Goal: Check status: Check status

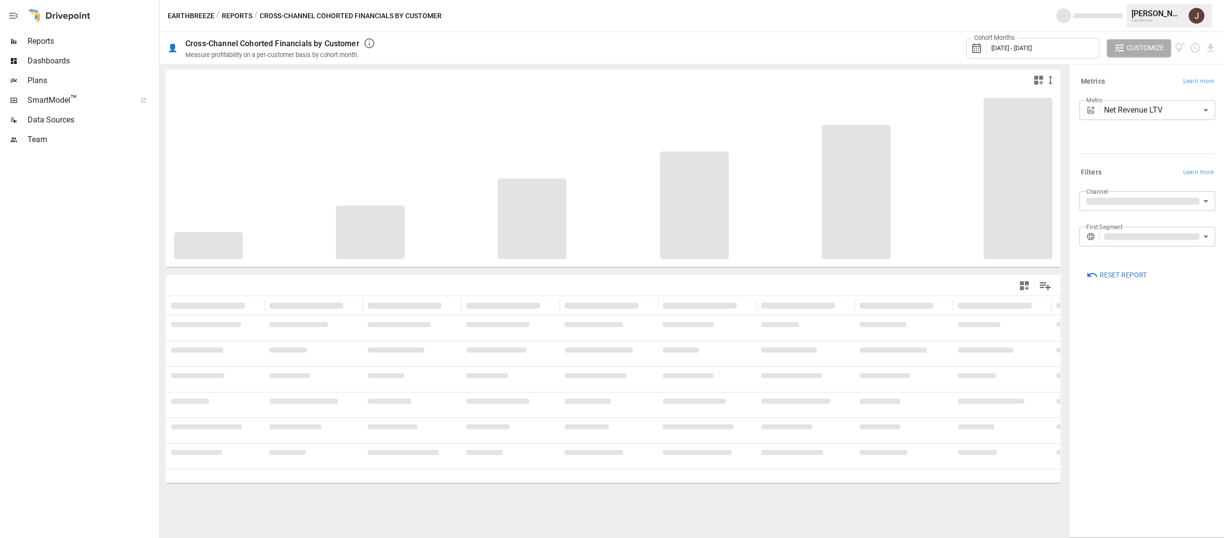
click at [1031, 49] on span "[DATE] - [DATE]" at bounding box center [1011, 47] width 40 height 7
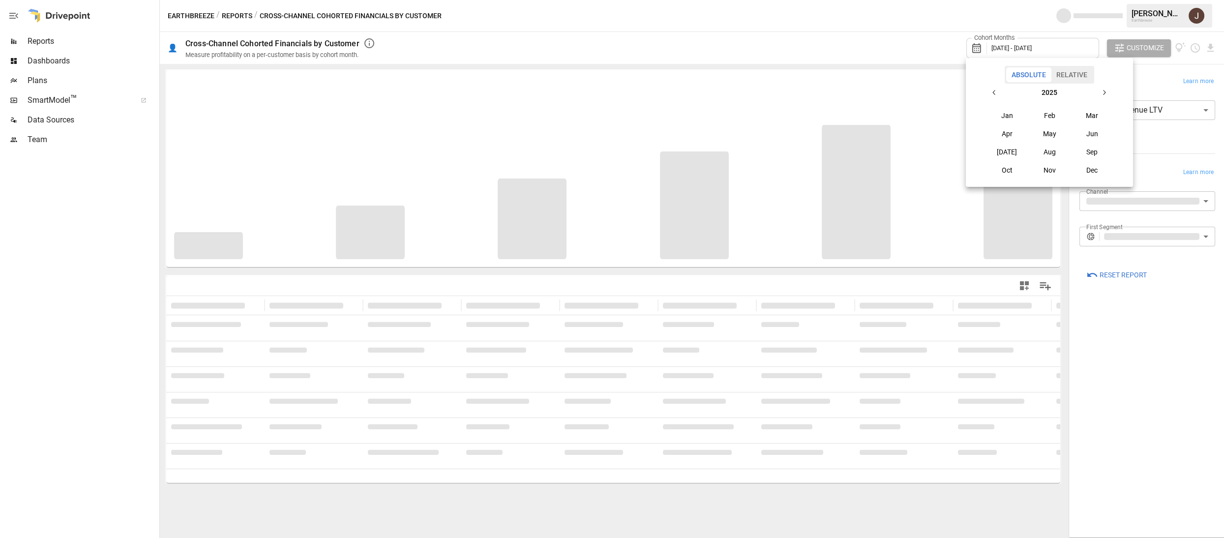
click at [1107, 94] on icon "button" at bounding box center [1104, 92] width 8 height 8
click at [1004, 89] on button "2027" at bounding box center [1049, 93] width 92 height 18
click at [996, 90] on icon "button" at bounding box center [994, 92] width 8 height 8
click at [1115, 93] on div "[DATE] – [DATE] 2010 2011 2012 2013 2014 2015 2016 2017 2018 2019" at bounding box center [1048, 131] width 159 height 95
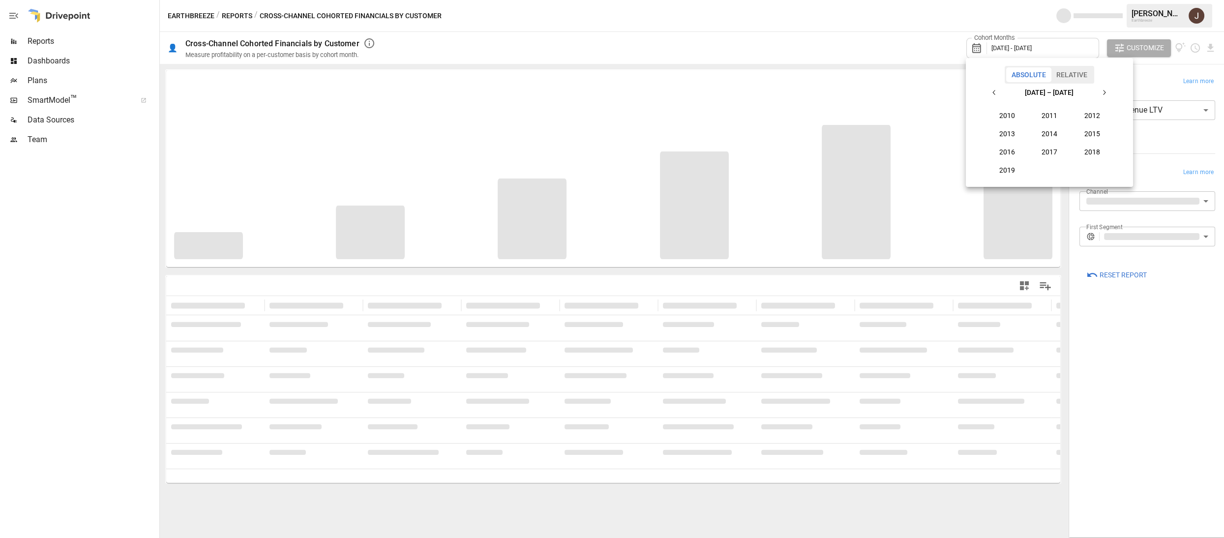
click at [1108, 93] on button "button" at bounding box center [1104, 93] width 18 height 18
click at [1061, 132] on button "2024" at bounding box center [1049, 134] width 42 height 18
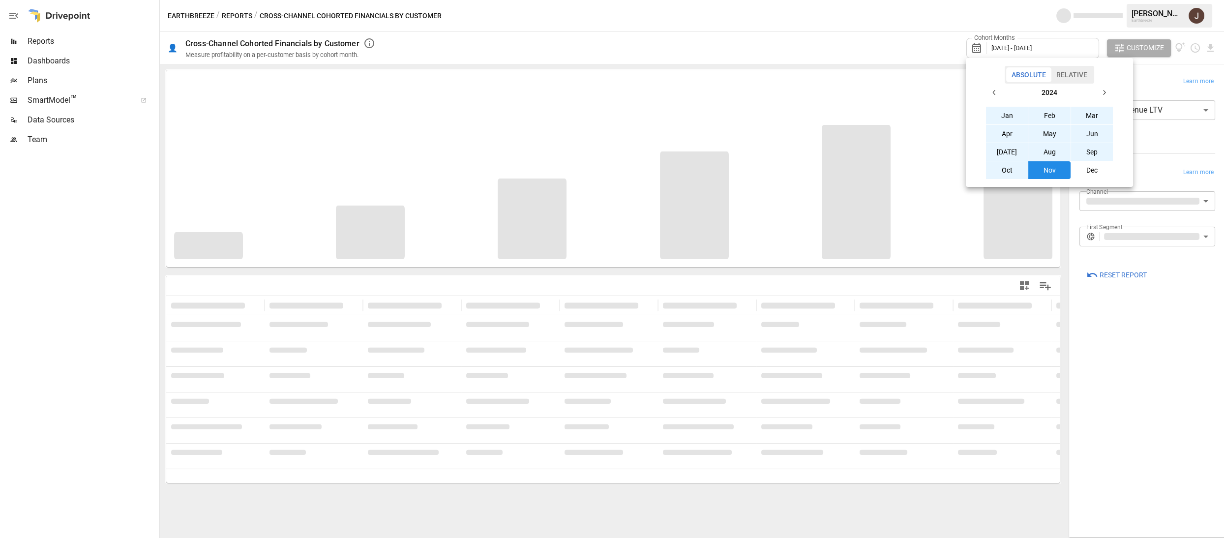
click at [1041, 117] on button "Feb" at bounding box center [1049, 116] width 42 height 18
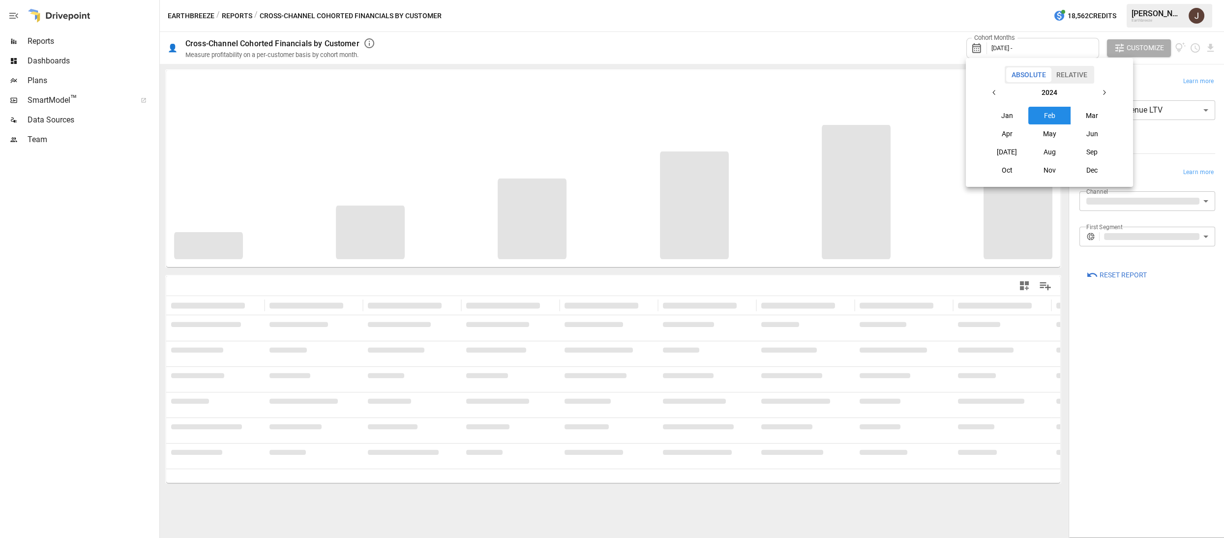
click at [1105, 89] on icon "button" at bounding box center [1104, 92] width 8 height 8
click at [991, 90] on icon "button" at bounding box center [994, 92] width 8 height 8
click at [1055, 166] on button "Nov" at bounding box center [1049, 170] width 42 height 18
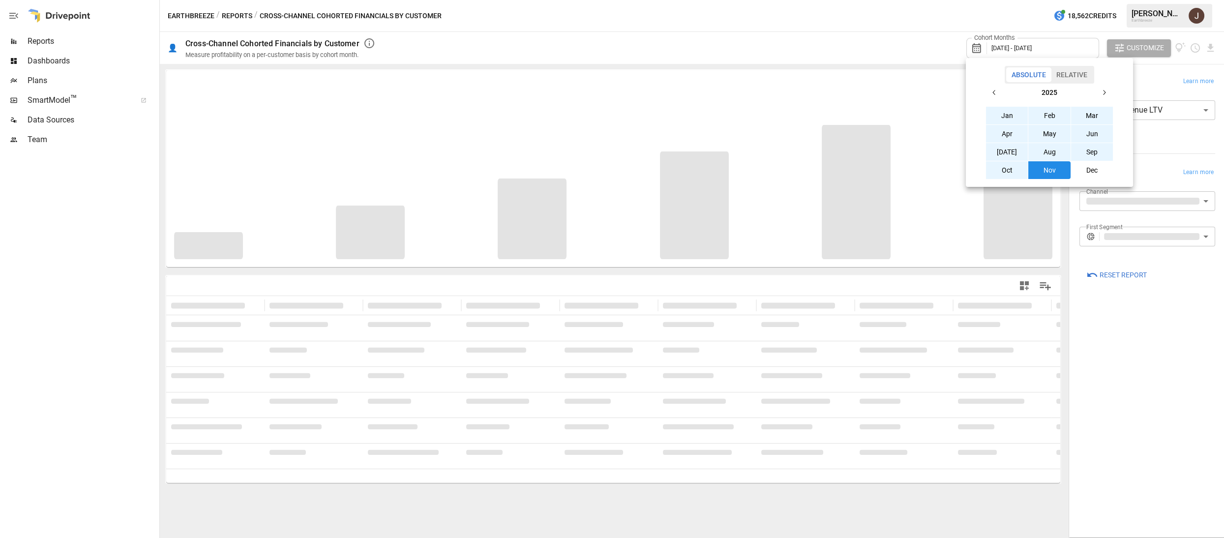
click at [862, 30] on div at bounding box center [612, 269] width 1224 height 538
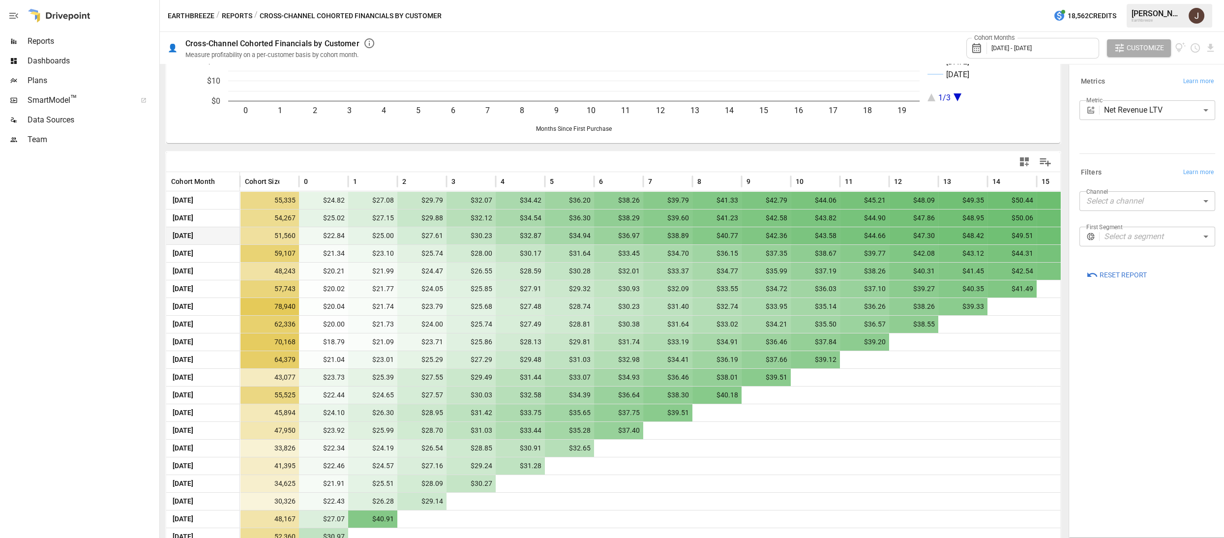
scroll to position [123, 0]
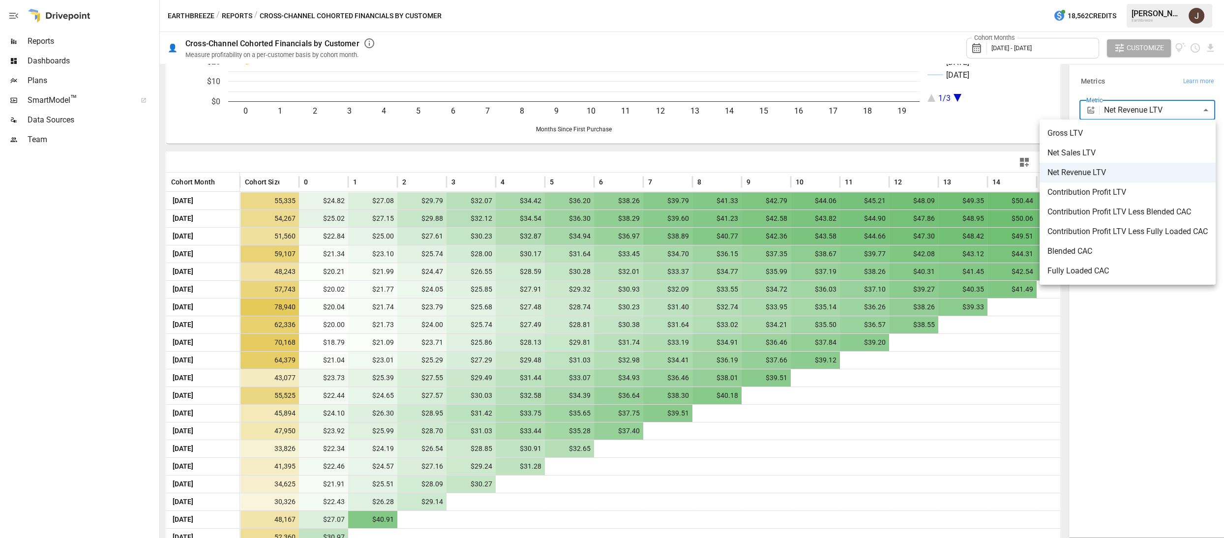
click at [1126, 0] on body "Reports Dashboards Plans SmartModel ™ Data Sources Team Earthbreeze / Reports /…" at bounding box center [612, 0] width 1224 height 0
click at [1126, 111] on div at bounding box center [612, 269] width 1224 height 538
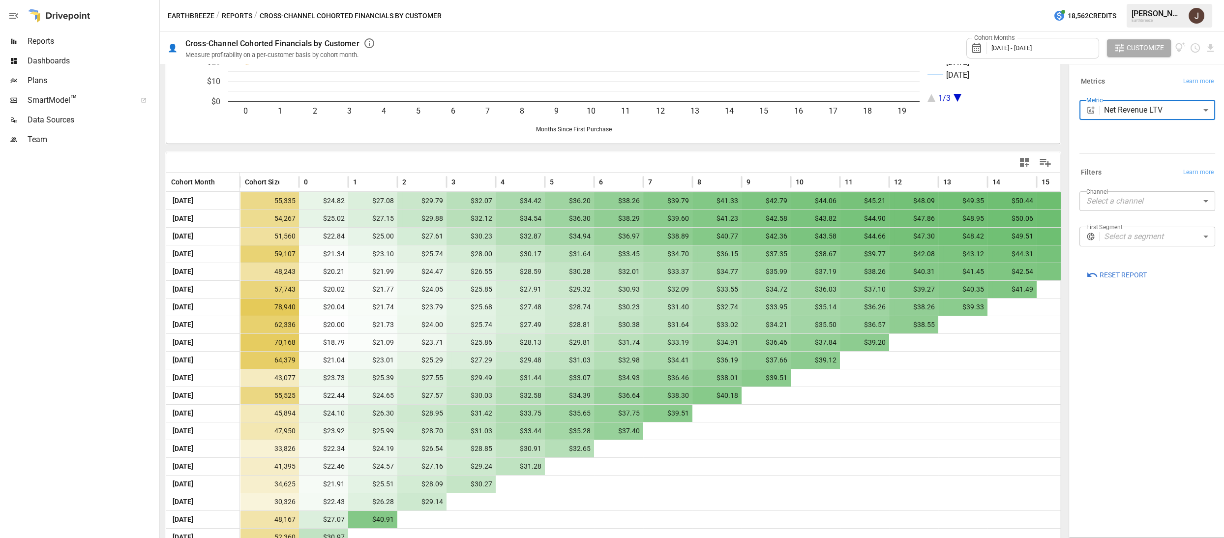
click at [1123, 0] on body "Reports Dashboards Plans SmartModel ™ Data Sources Team Earthbreeze / Reports /…" at bounding box center [612, 0] width 1224 height 0
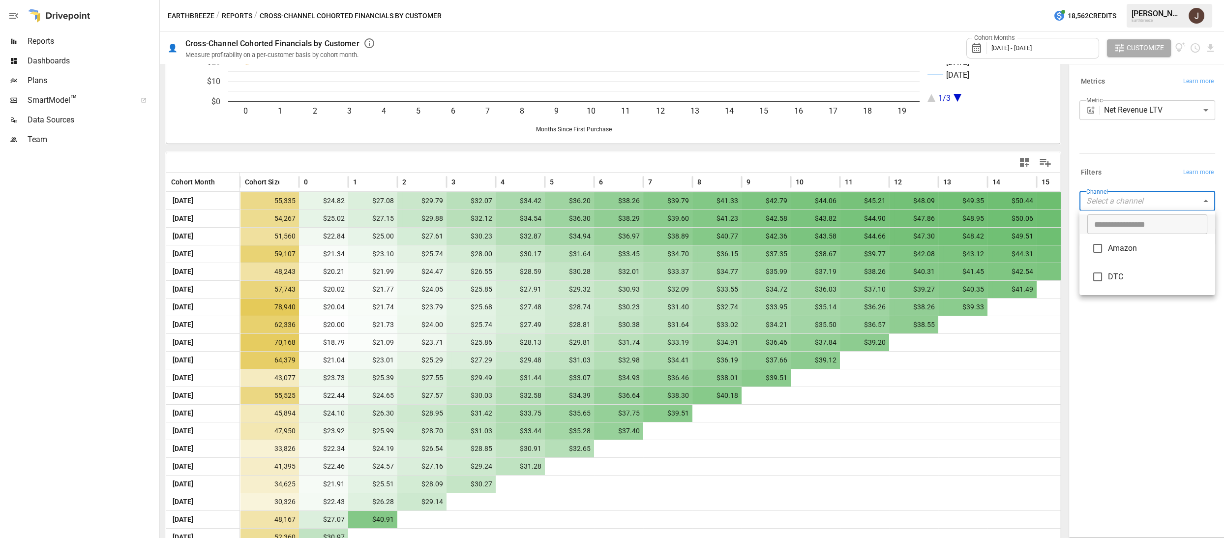
type input "***"
click at [1114, 374] on div at bounding box center [612, 269] width 1224 height 538
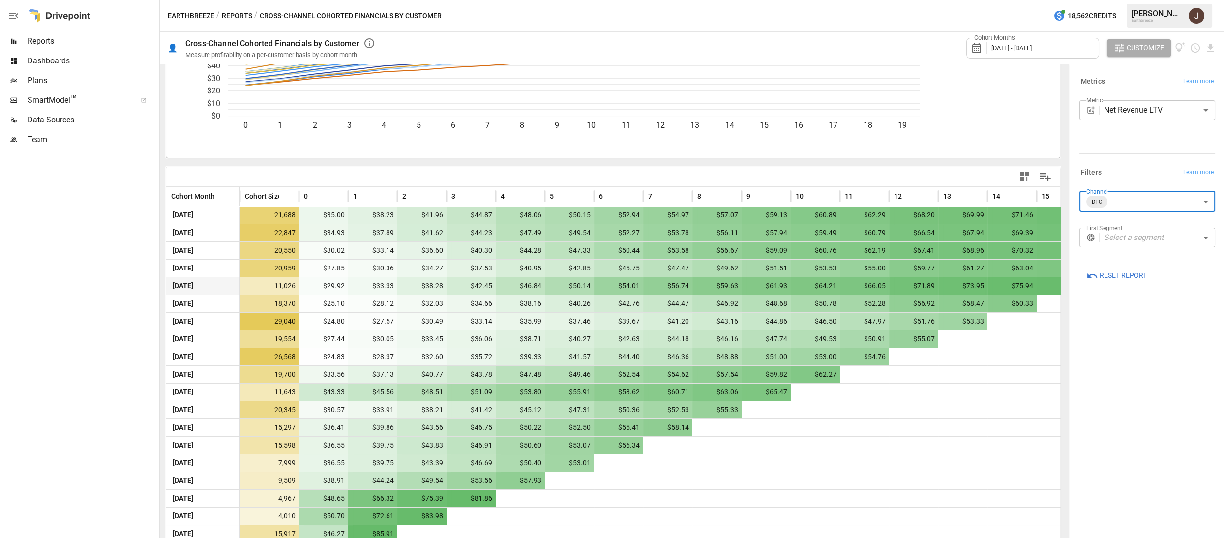
scroll to position [145, 0]
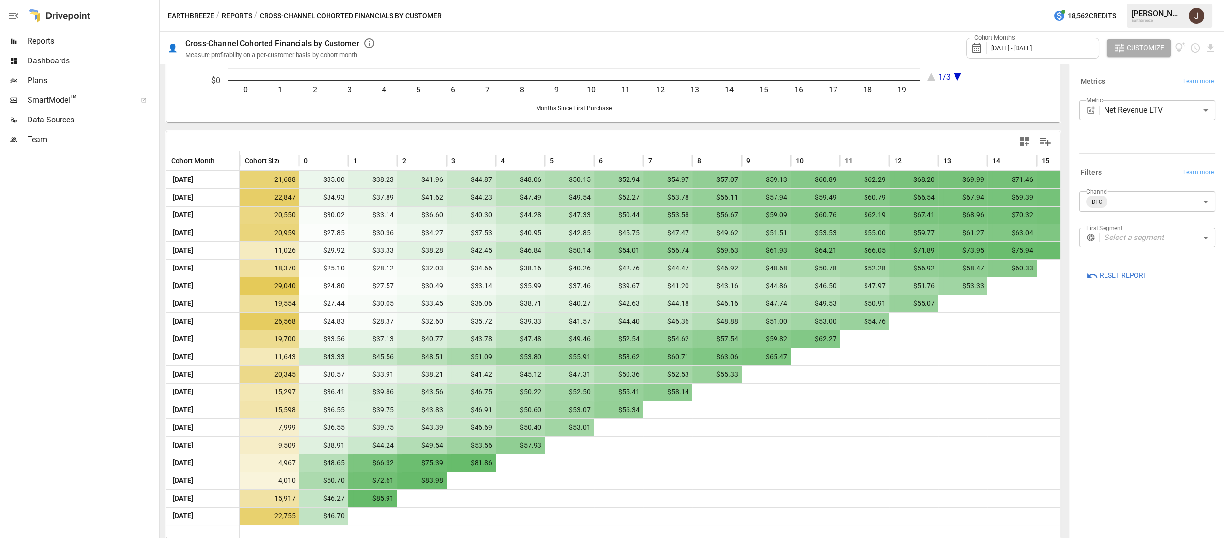
click at [1164, 0] on body "Reports Dashboards Plans SmartModel ™ Data Sources Team Earthbreeze / Reports /…" at bounding box center [612, 0] width 1224 height 0
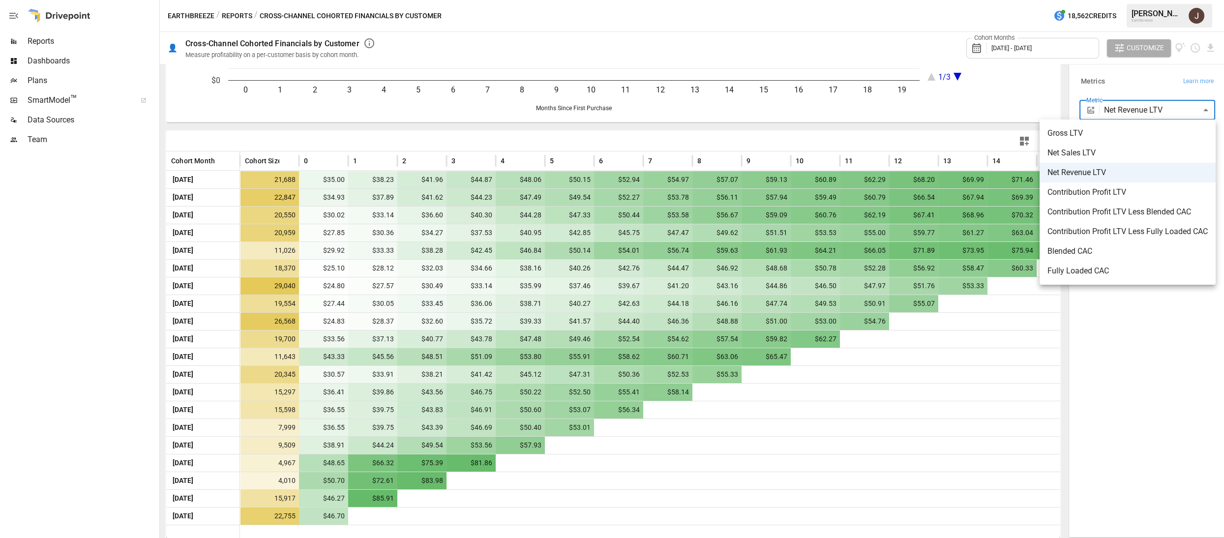
click at [1141, 207] on span "Contribution Profit LTV Less Blended CAC" at bounding box center [1127, 212] width 160 height 12
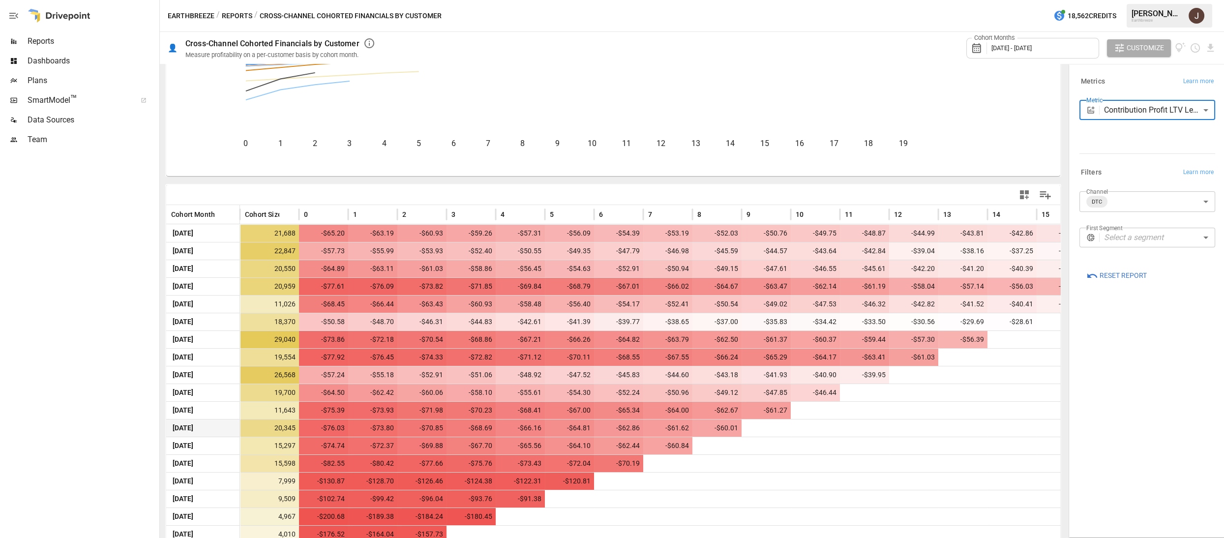
scroll to position [145, 0]
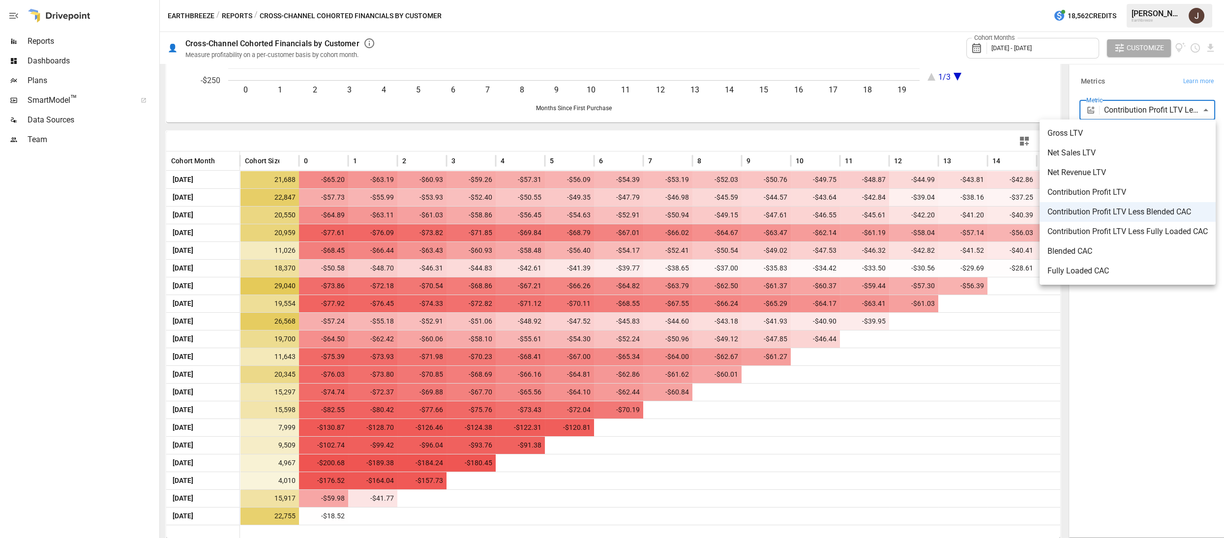
click at [1125, 0] on body "Reports Dashboards Plans SmartModel ™ Data Sources Team Earthbreeze / Reports /…" at bounding box center [612, 0] width 1224 height 0
click at [1122, 231] on span "Contribution Profit LTV Less Fully Loaded CAC" at bounding box center [1127, 232] width 160 height 12
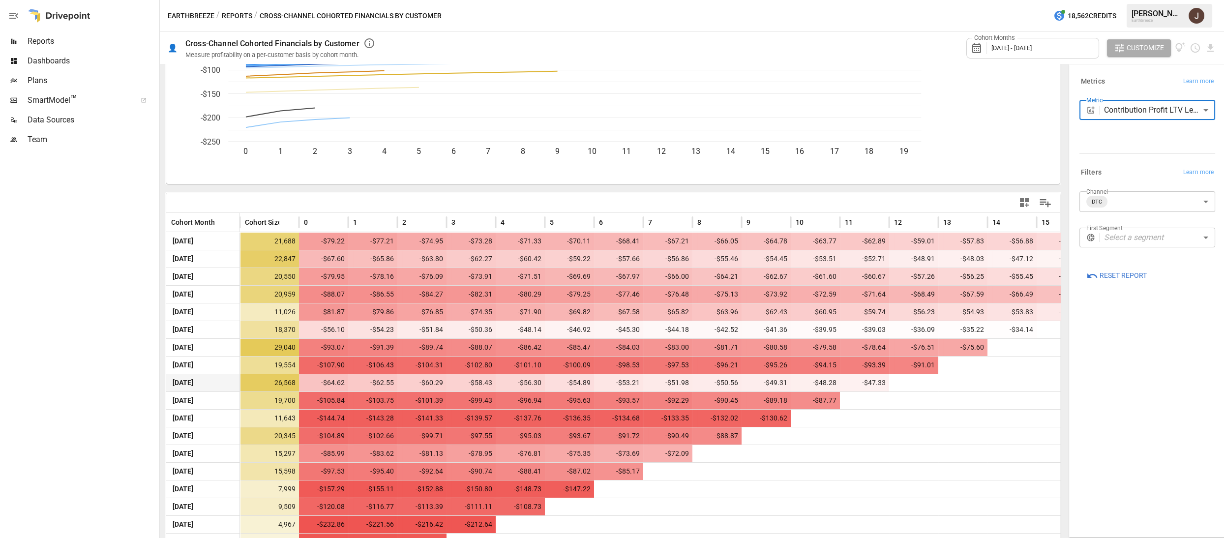
scroll to position [145, 0]
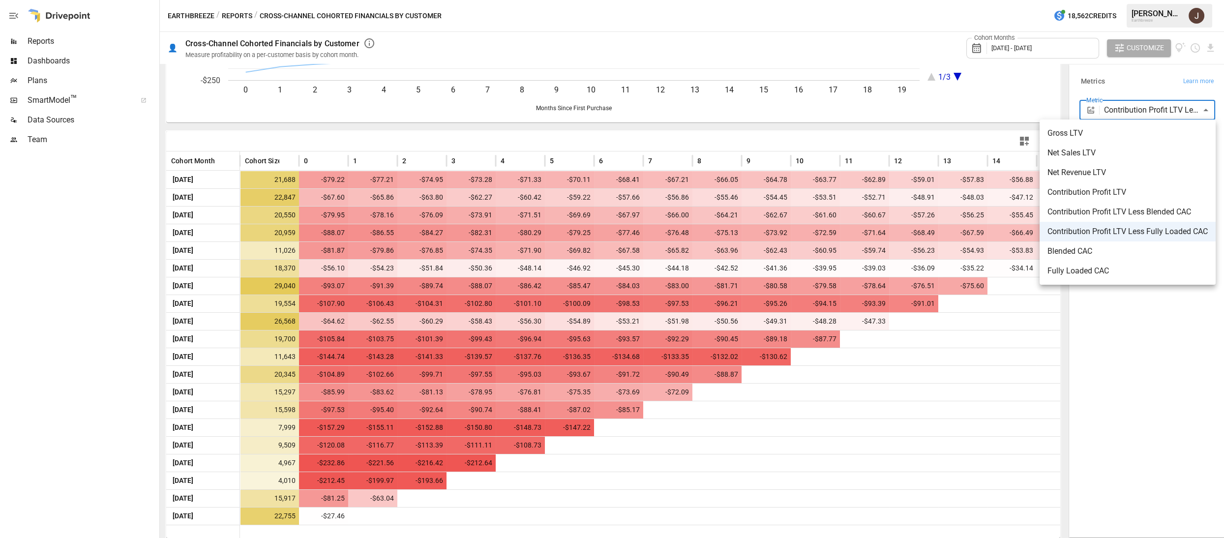
click at [1147, 0] on body "Reports Dashboards Plans SmartModel ™ Data Sources Team Earthbreeze / Reports /…" at bounding box center [612, 0] width 1224 height 0
click at [1105, 266] on span "Fully Loaded CAC" at bounding box center [1127, 271] width 160 height 12
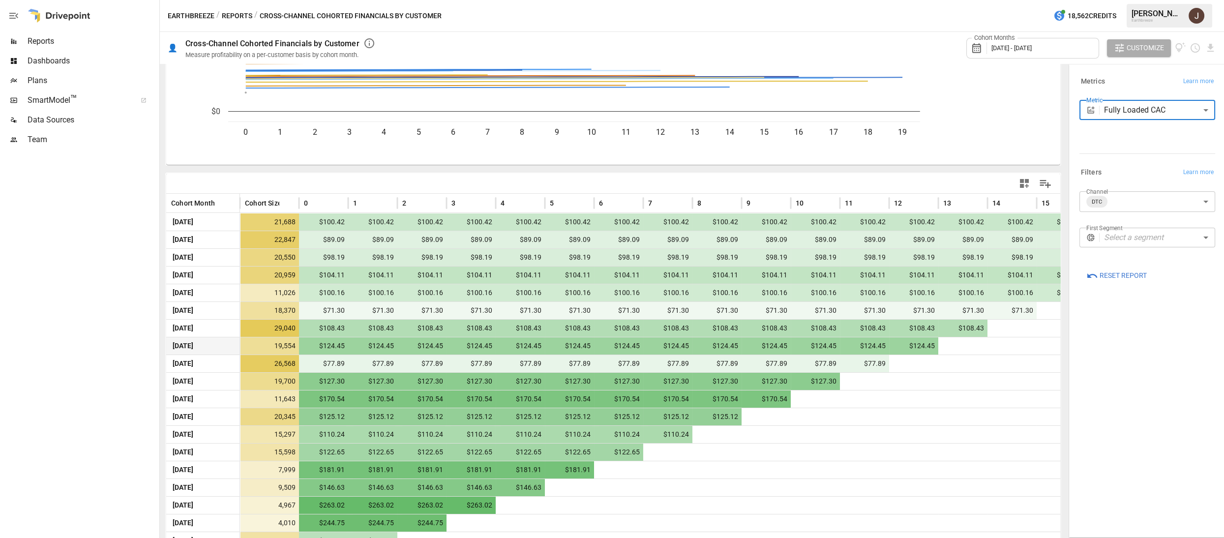
scroll to position [145, 0]
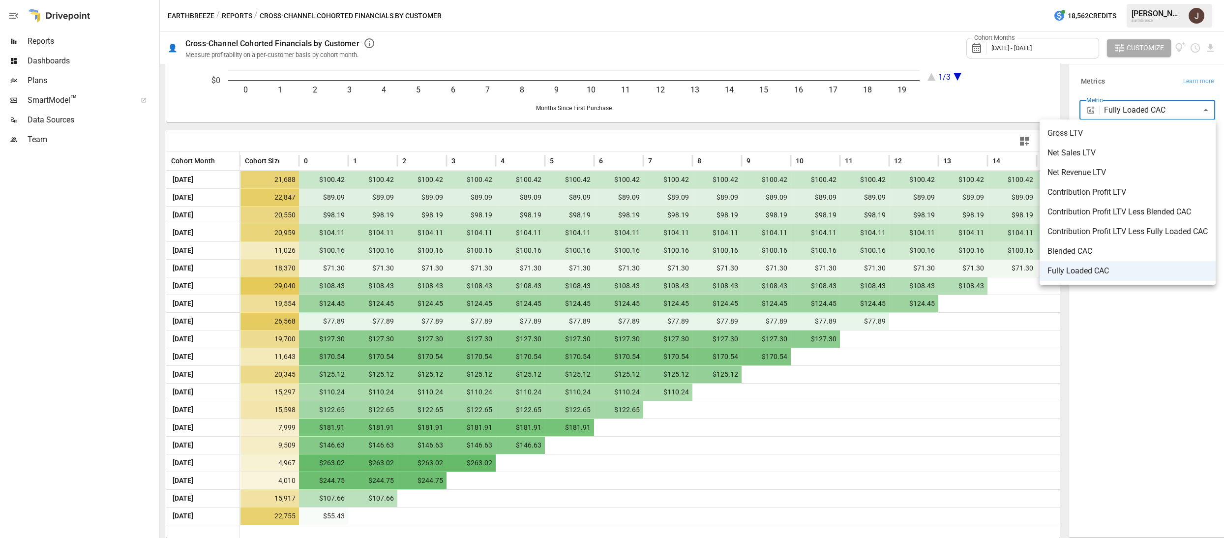
click at [1130, 0] on body "Reports Dashboards Plans SmartModel ™ Data Sources Team Earthbreeze / Reports /…" at bounding box center [612, 0] width 1224 height 0
click at [1126, 166] on li "Net Revenue LTV" at bounding box center [1127, 173] width 176 height 20
type input "**********"
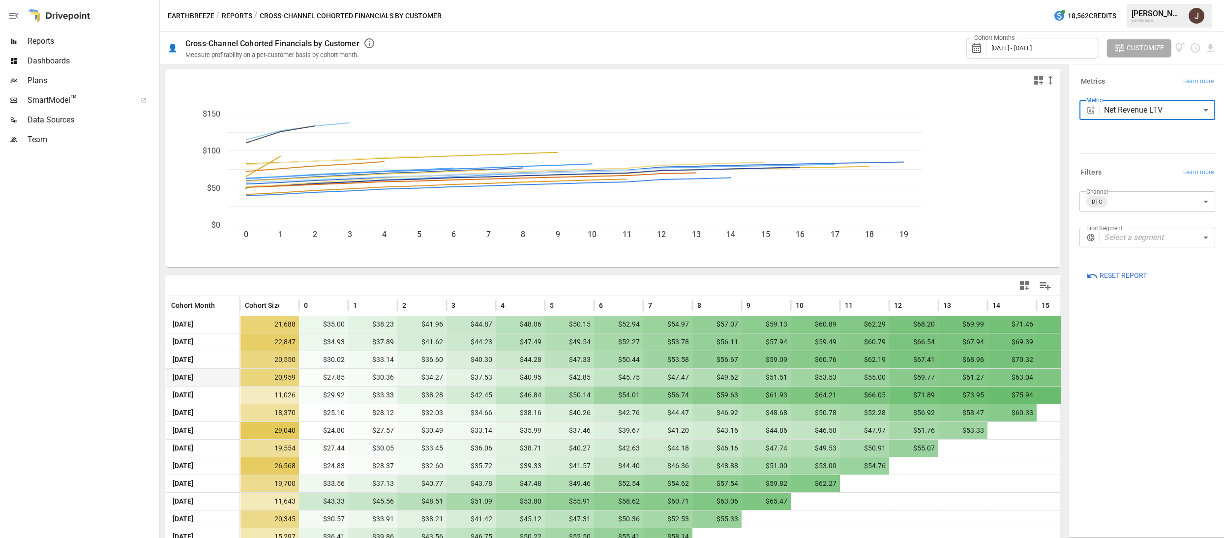
scroll to position [145, 0]
